Goal: Find specific page/section: Find specific page/section

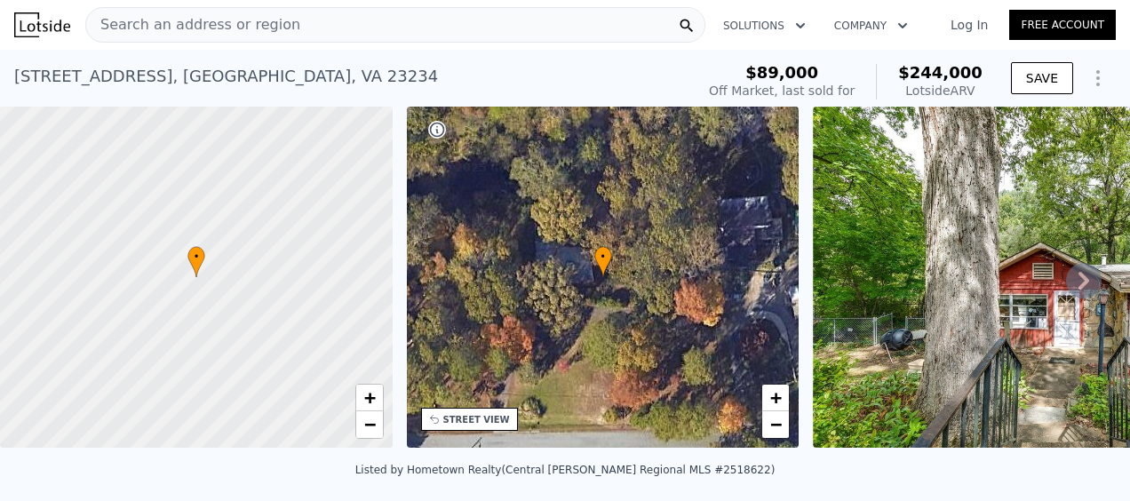
click at [239, 21] on span "Search an address or region" at bounding box center [193, 24] width 214 height 21
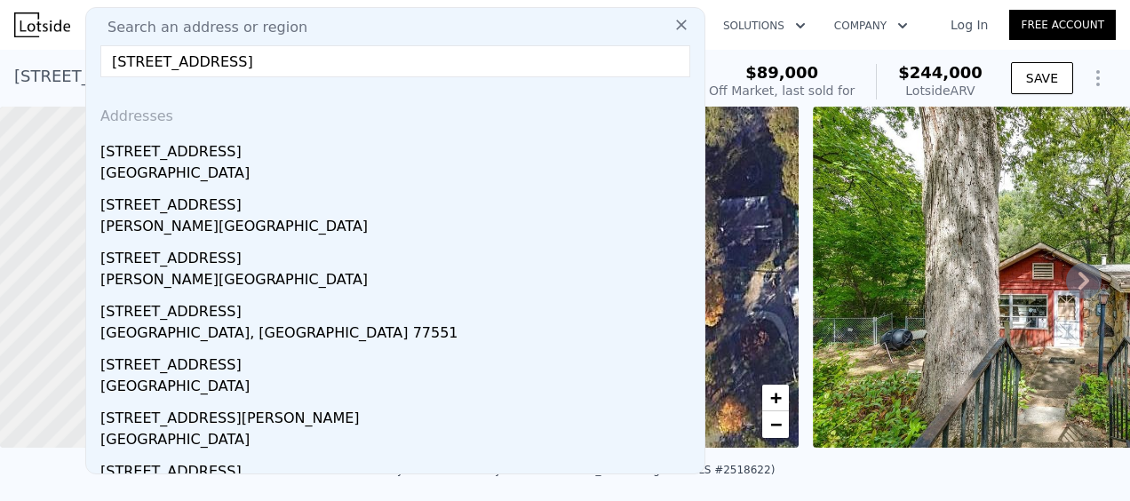
type input "[STREET_ADDRESS]"
click at [217, 164] on div "[GEOGRAPHIC_DATA]" at bounding box center [398, 175] width 597 height 25
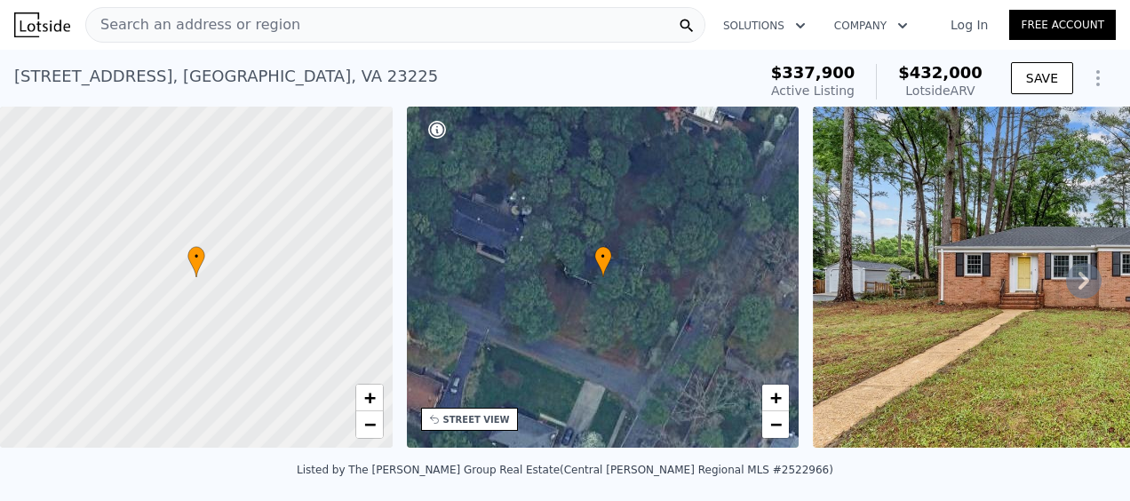
click at [246, 15] on span "Search an address or region" at bounding box center [193, 24] width 214 height 21
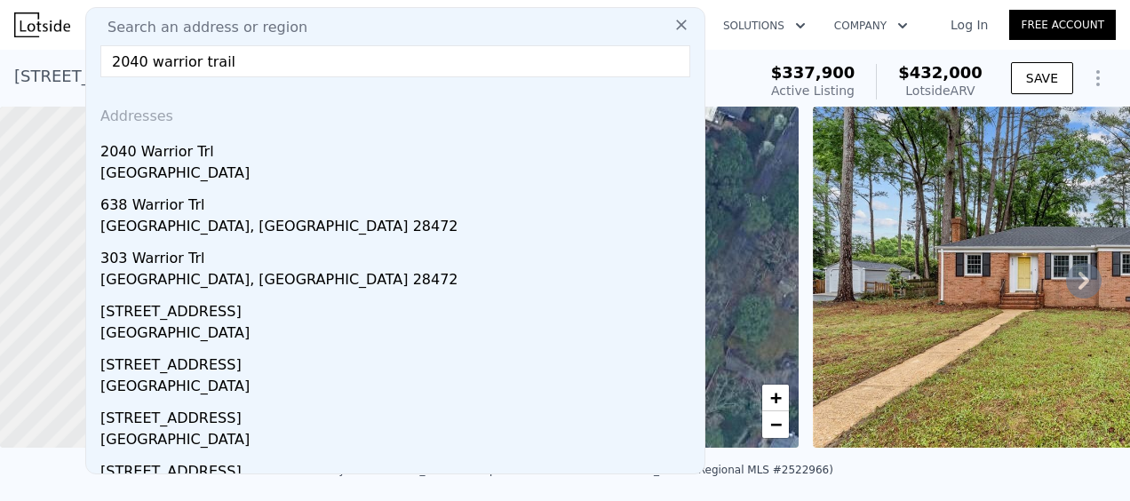
type input "2040 warrior trail"
click at [174, 150] on div "2040 Warrior Trl" at bounding box center [398, 148] width 597 height 28
